Goal: Find contact information: Find contact information

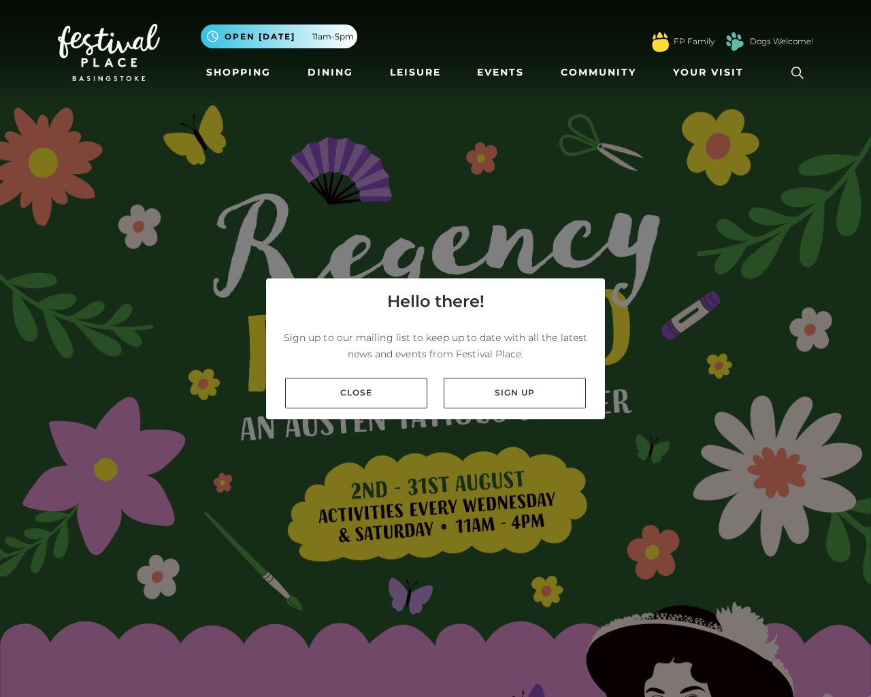
click at [864, 348] on div "Hello there! Sign up to our mailing list to keep up to date with all the latest…" at bounding box center [435, 348] width 871 height 697
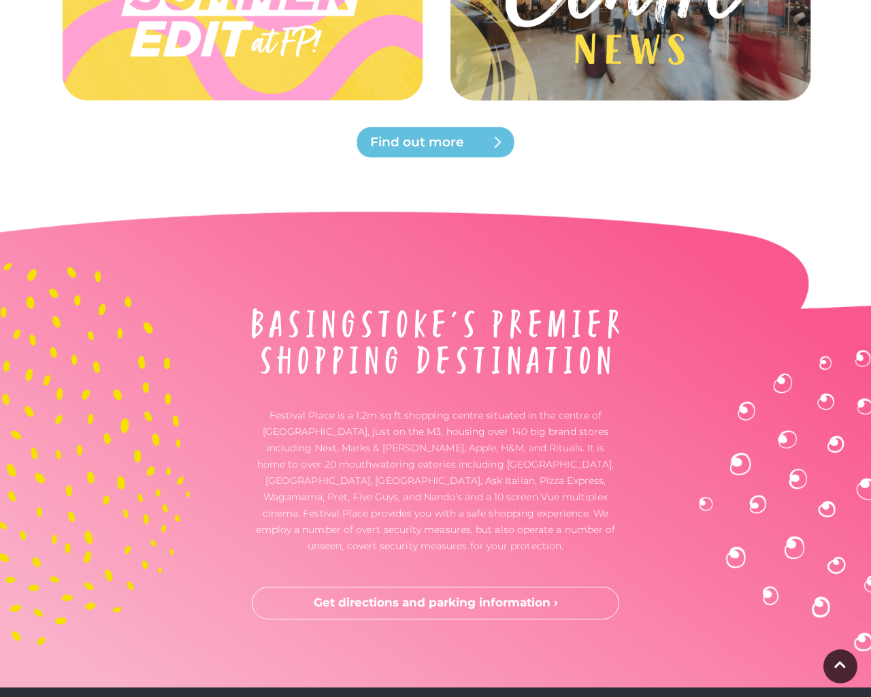
scroll to position [3700, 0]
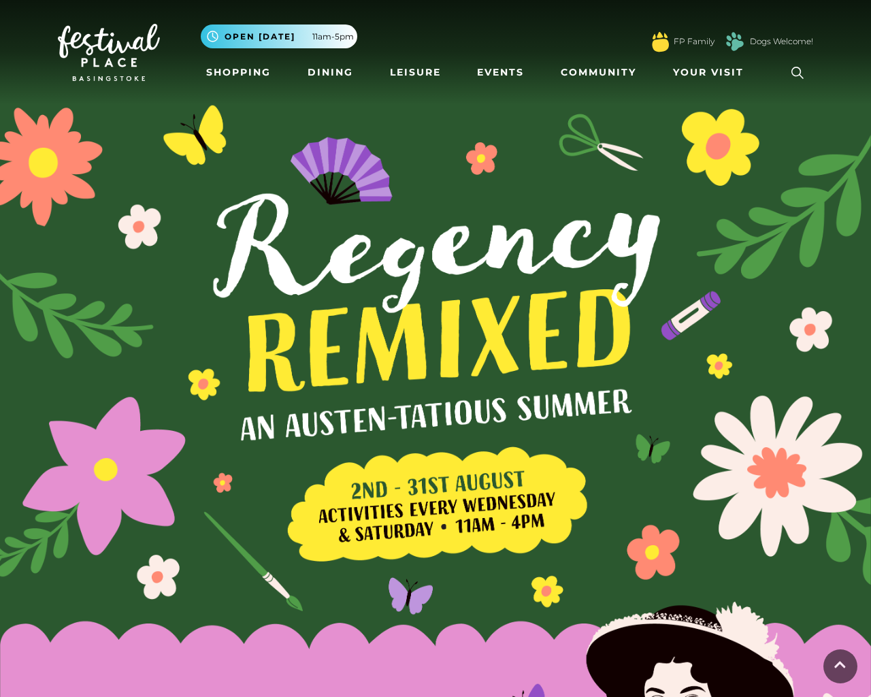
scroll to position [3700, 0]
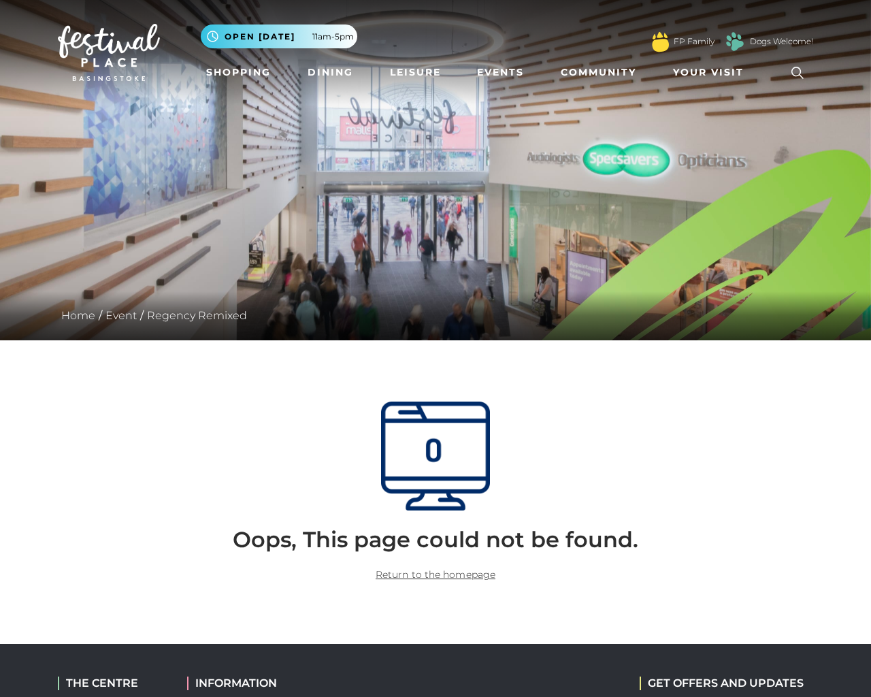
scroll to position [255, 0]
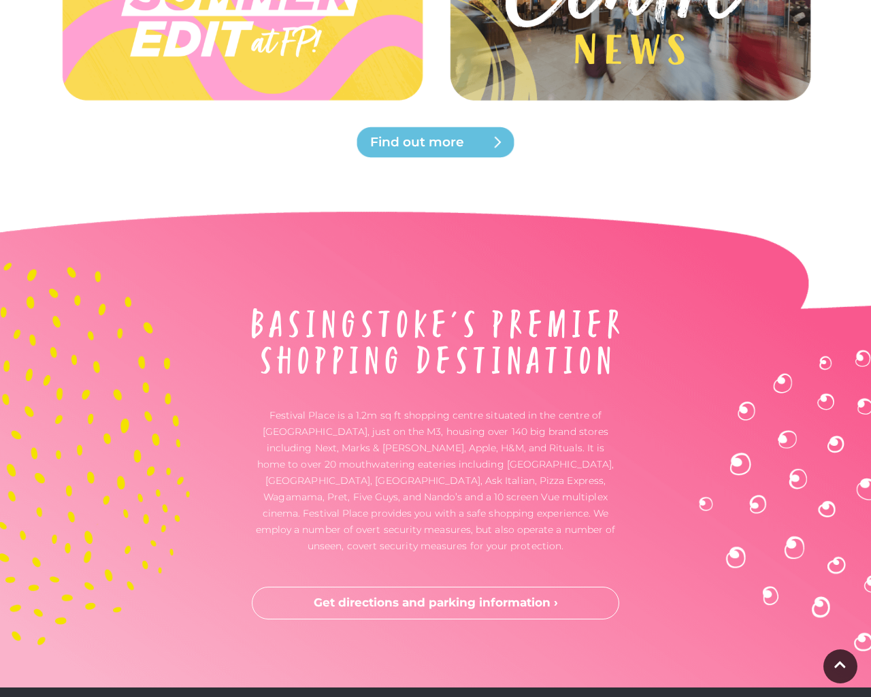
scroll to position [3700, 0]
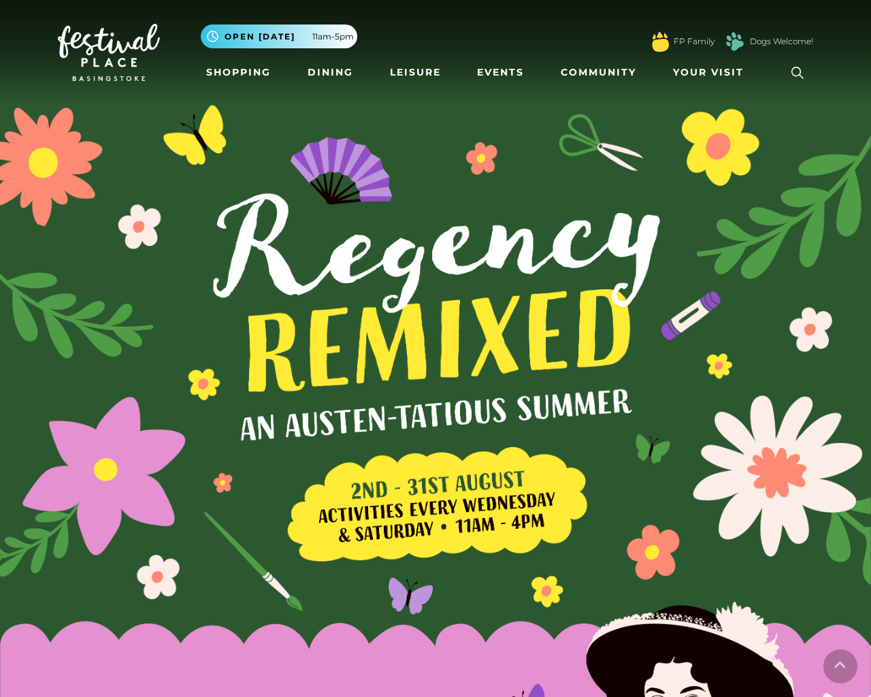
scroll to position [3700, 0]
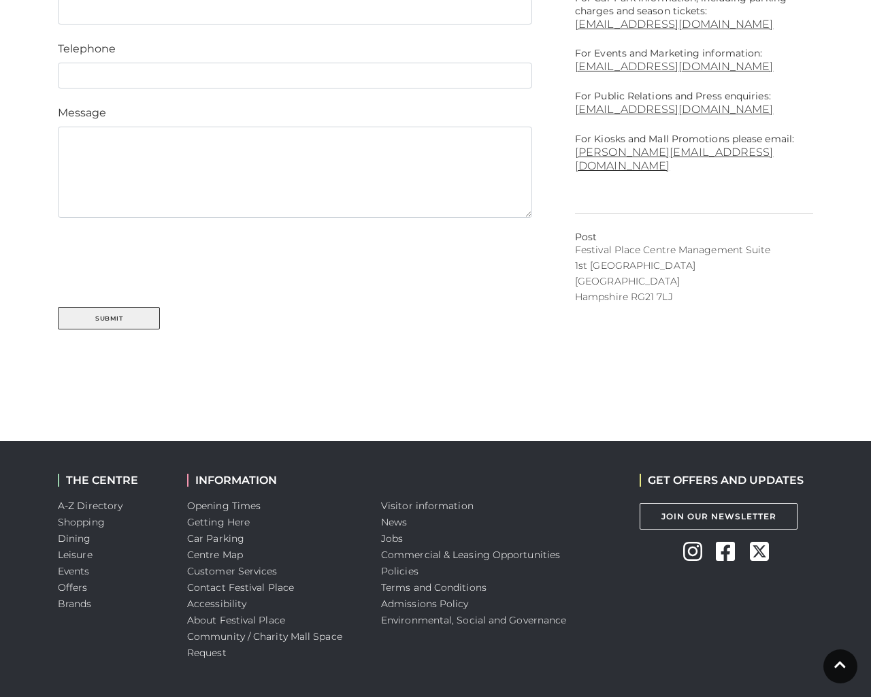
scroll to position [732, 0]
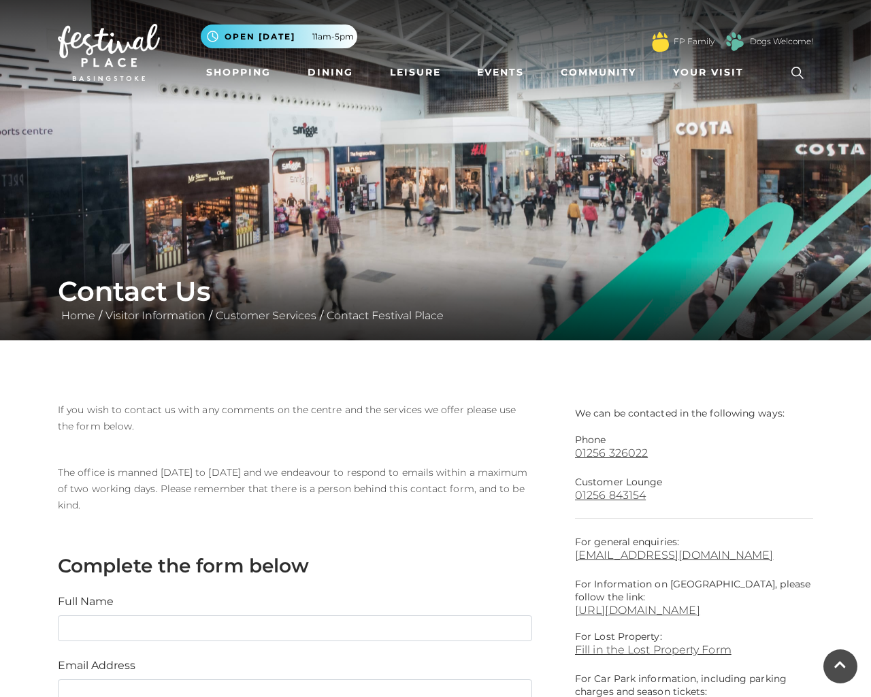
scroll to position [732, 0]
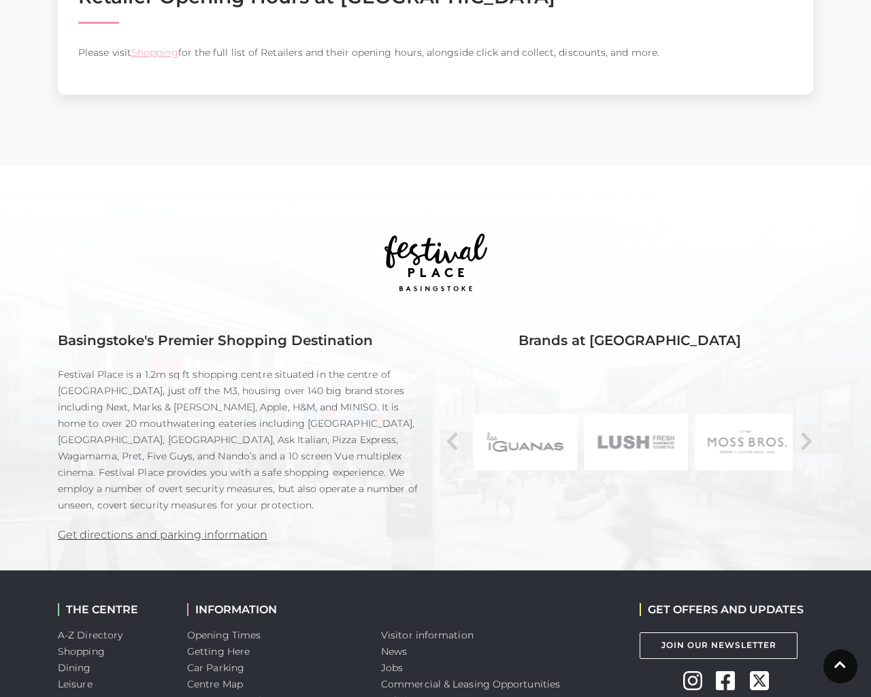
scroll to position [861, 0]
